Goal: Task Accomplishment & Management: Complete application form

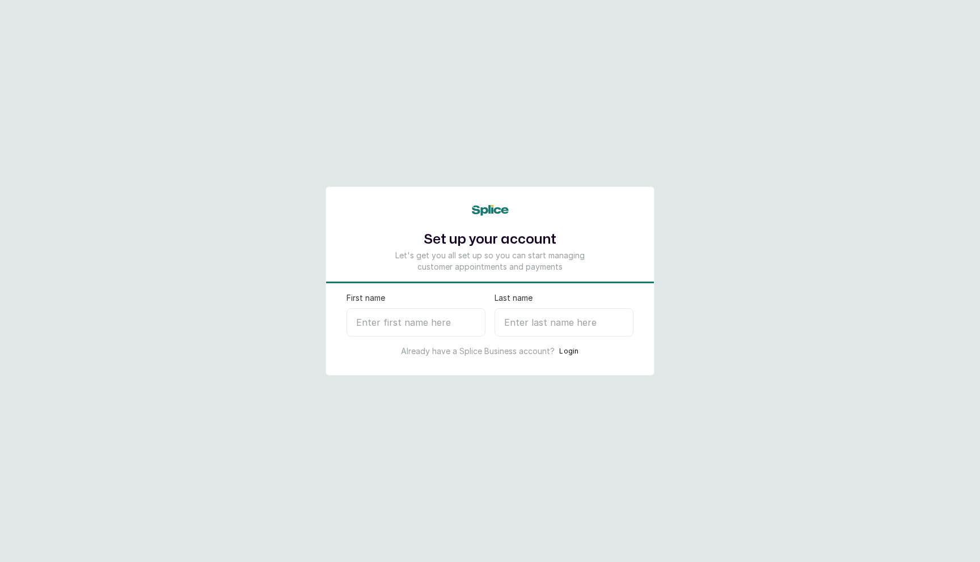
click at [571, 353] on button "Login" at bounding box center [569, 351] width 20 height 11
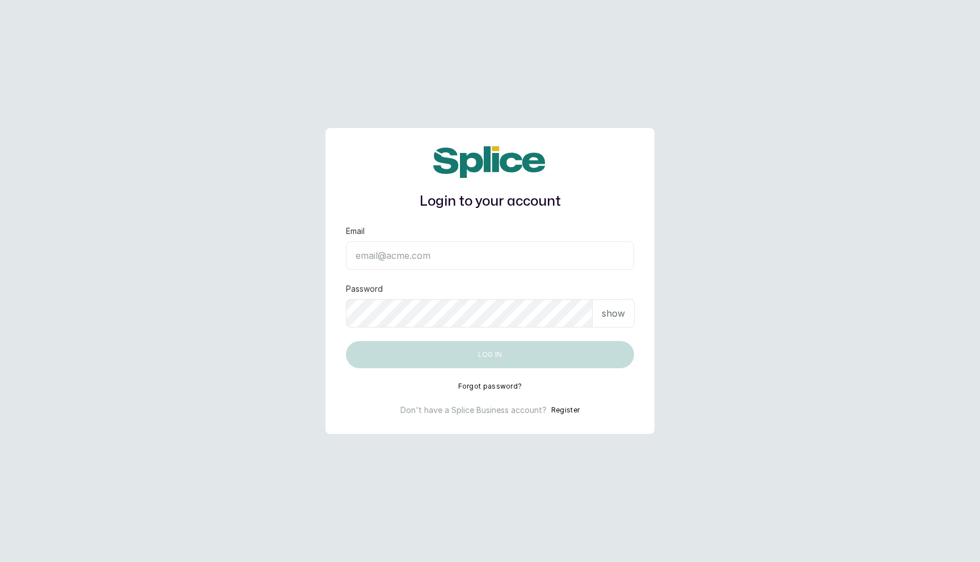
click at [563, 410] on button "Register" at bounding box center [565, 410] width 28 height 11
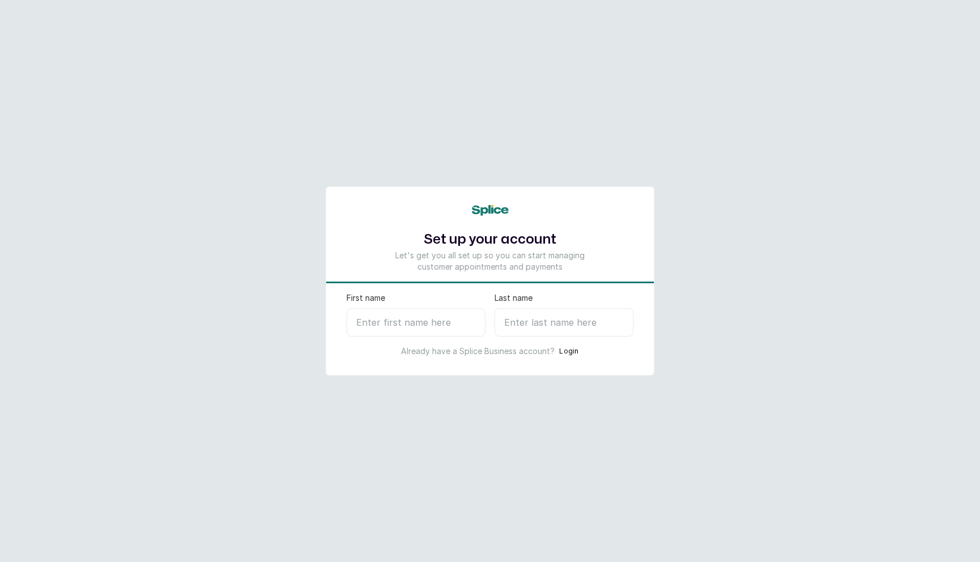
click at [426, 328] on input "First name" at bounding box center [415, 322] width 139 height 28
click at [419, 291] on div "Set up your account Let's get you all set up so you can start managing customer…" at bounding box center [489, 281] width 329 height 189
click at [421, 320] on input "First name" at bounding box center [415, 322] width 139 height 28
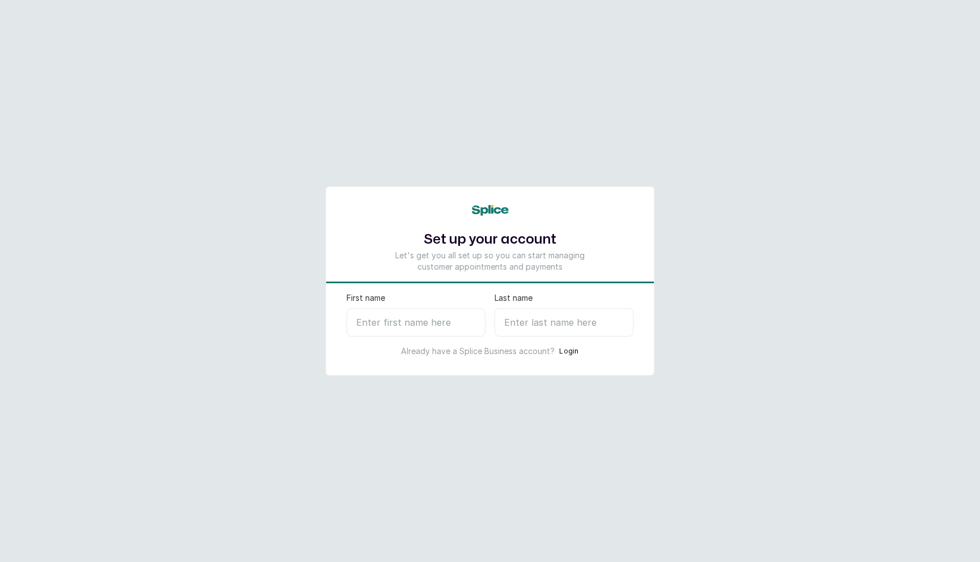
click at [421, 320] on input "First name" at bounding box center [415, 322] width 139 height 28
type input "Kunle"
type input "J"
select select "NG"
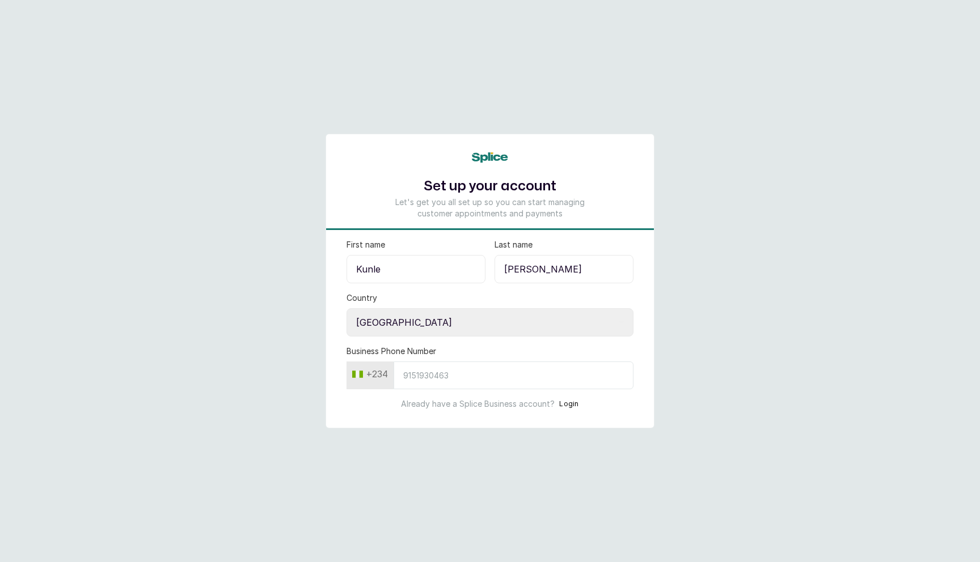
type input "[PERSON_NAME]"
click at [443, 384] on input "Business Phone Number" at bounding box center [513, 376] width 240 height 28
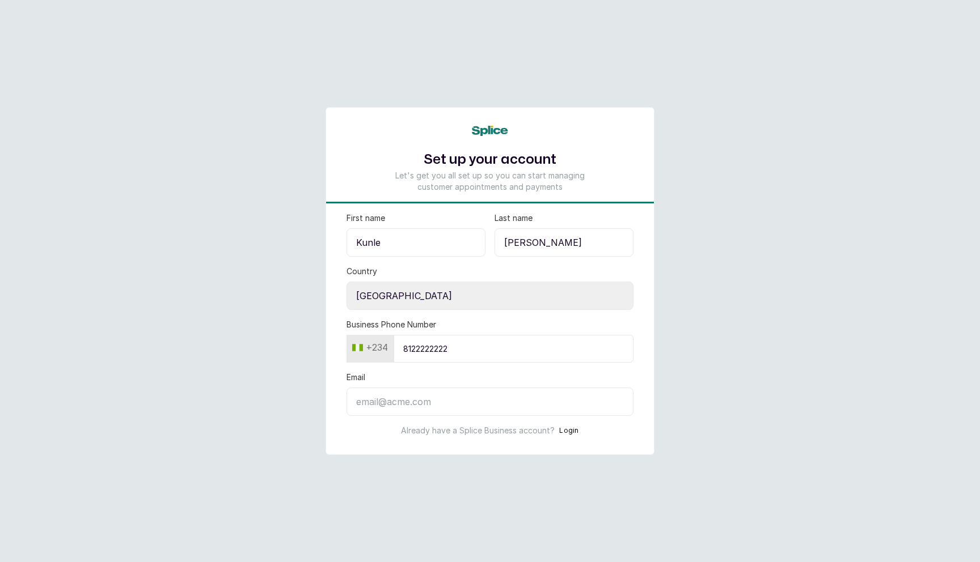
type input "8122222222"
click at [429, 407] on input "Email" at bounding box center [489, 402] width 287 height 28
type input "c"
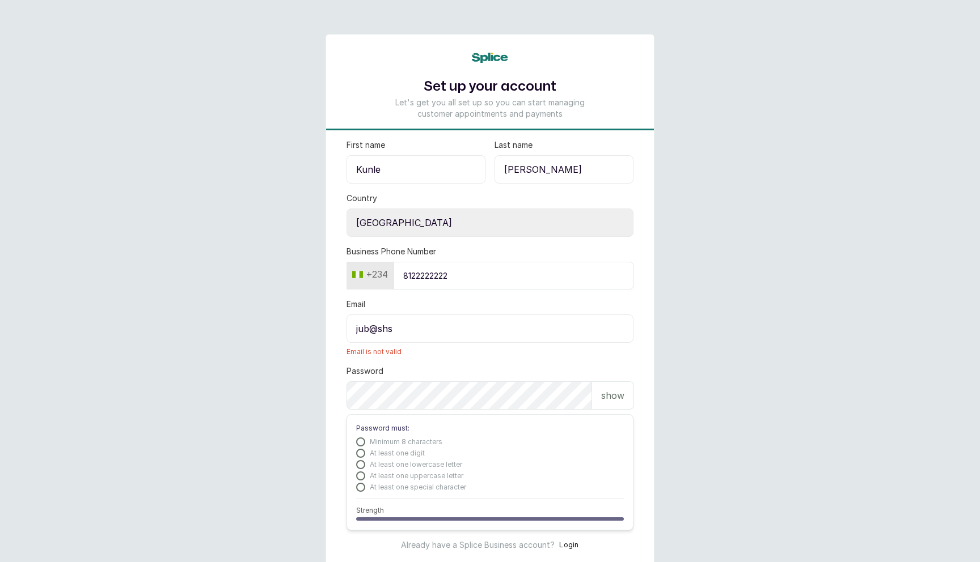
type input "jub@shs"
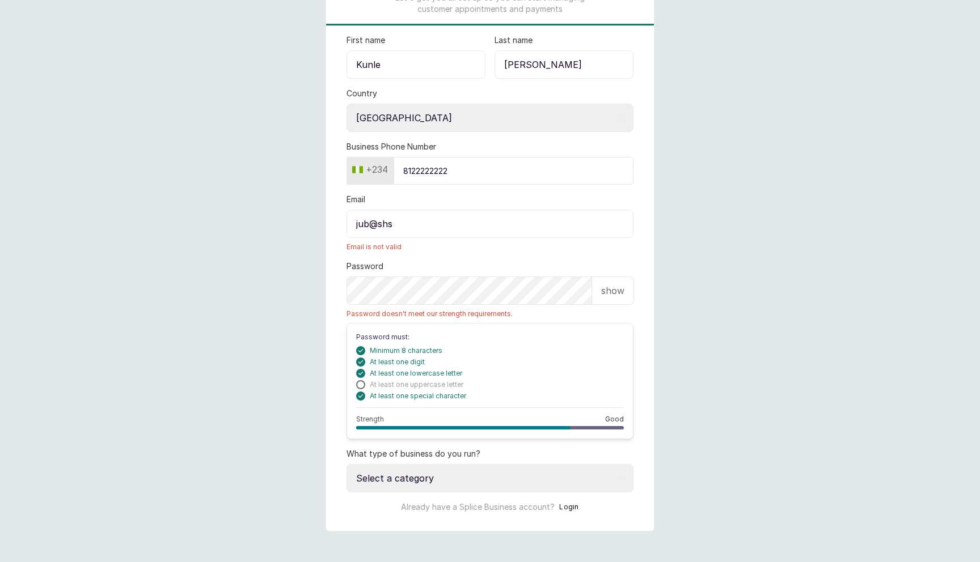
scroll to position [108, 0]
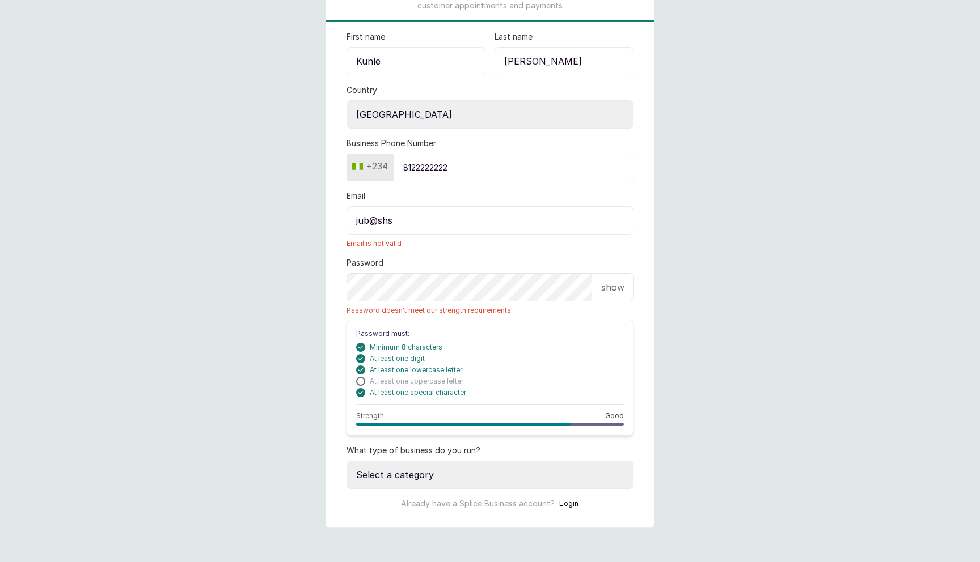
click at [548, 463] on select "Select a category I have more than one location I manage a team of beauty profe…" at bounding box center [489, 475] width 287 height 28
select select "independent_professional"
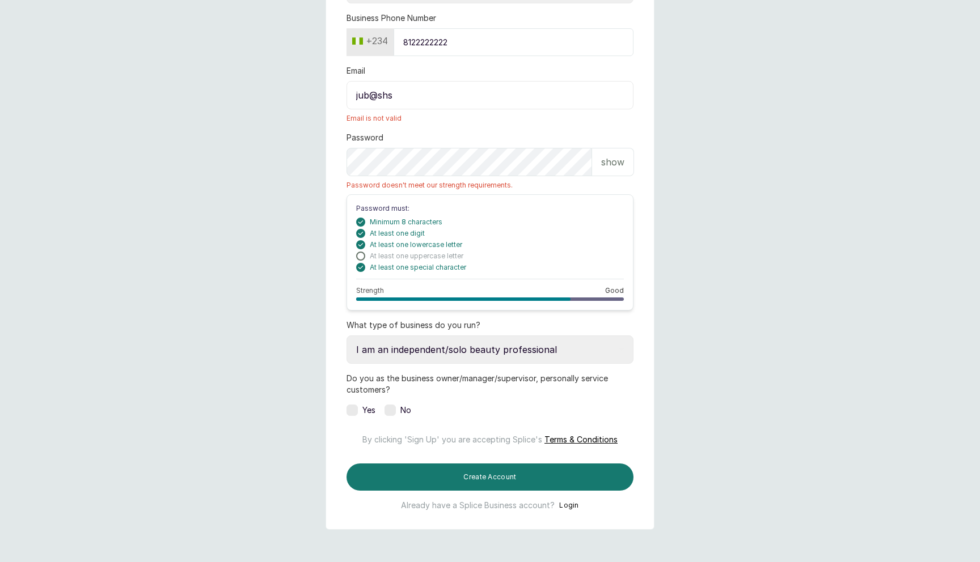
scroll to position [276, 0]
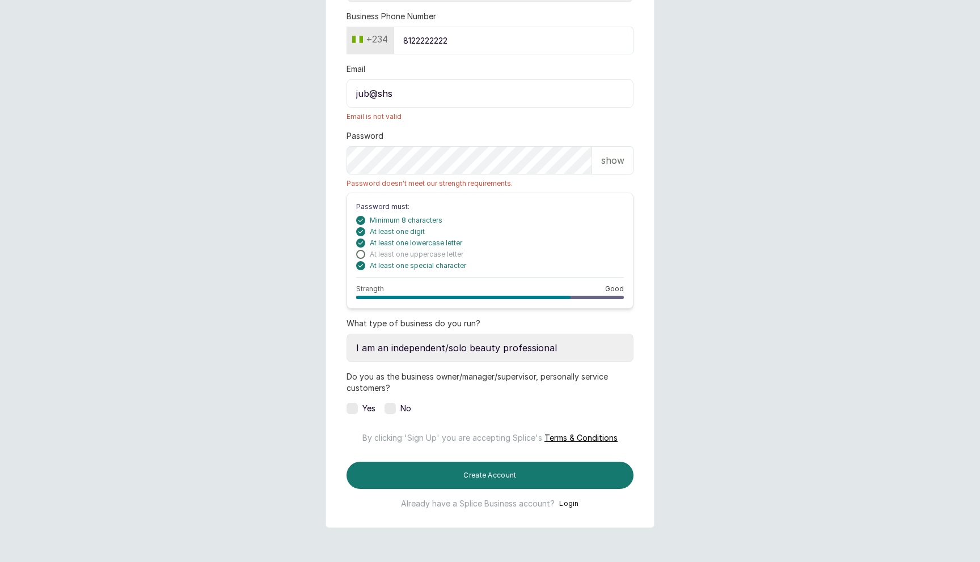
click at [393, 403] on label at bounding box center [389, 408] width 11 height 11
click at [428, 423] on p "By clicking 'Sign Up' you are accepting Splice's Terms & Conditions" at bounding box center [489, 433] width 287 height 20
